Goal: Transaction & Acquisition: Book appointment/travel/reservation

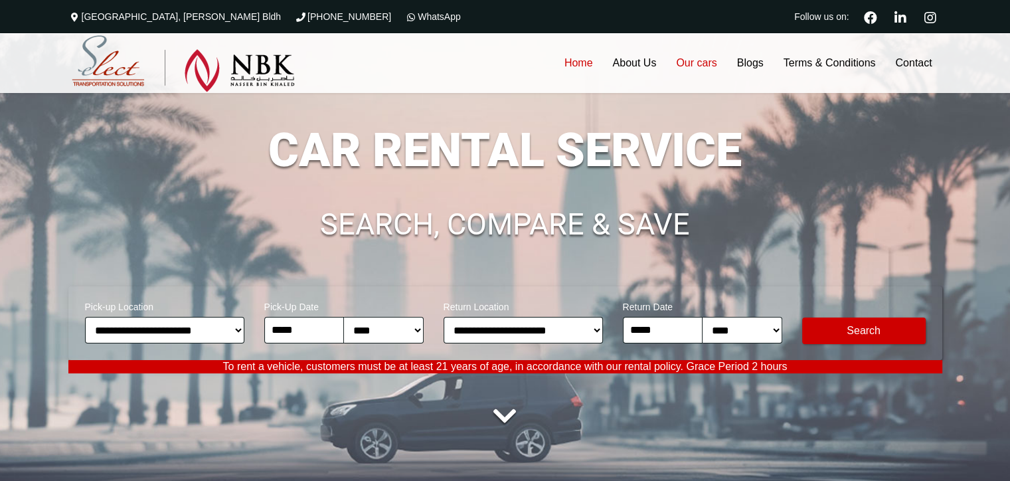
click at [711, 64] on link "Our cars" at bounding box center [696, 63] width 60 height 60
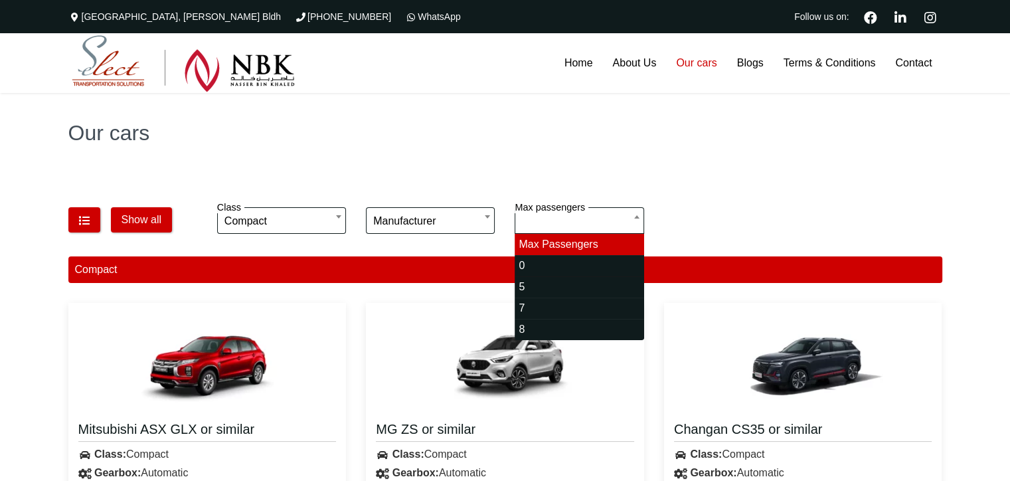
click at [720, 209] on div "**********" at bounding box center [505, 222] width 894 height 46
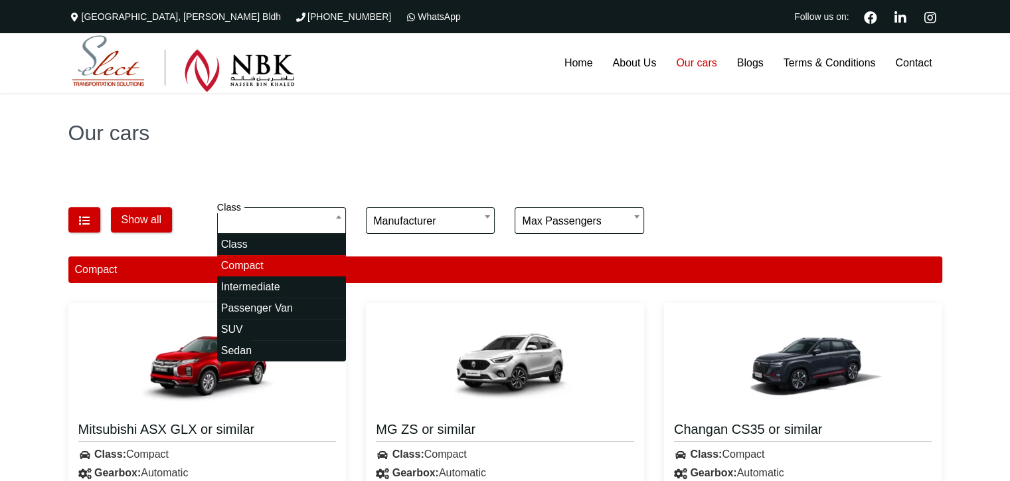
select select "*"
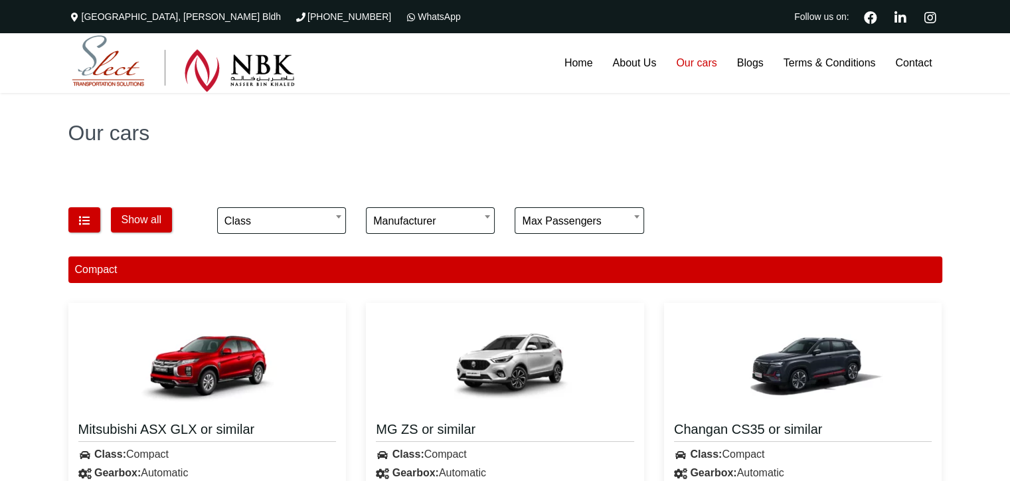
click at [453, 163] on div "Our cars" at bounding box center [505, 133] width 1010 height 80
click at [86, 220] on icon "button" at bounding box center [84, 220] width 13 height 11
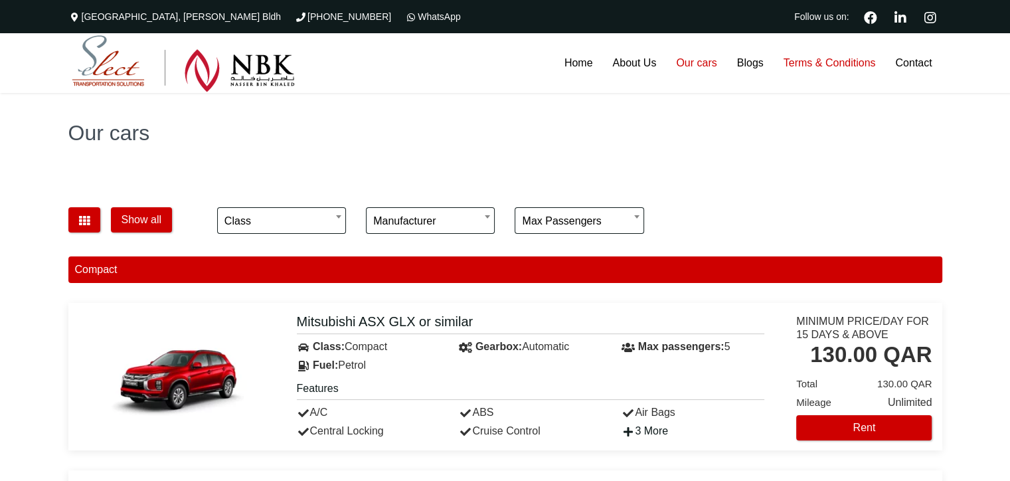
click at [815, 66] on link "Terms & Conditions" at bounding box center [830, 63] width 112 height 60
